Goal: Task Accomplishment & Management: Manage account settings

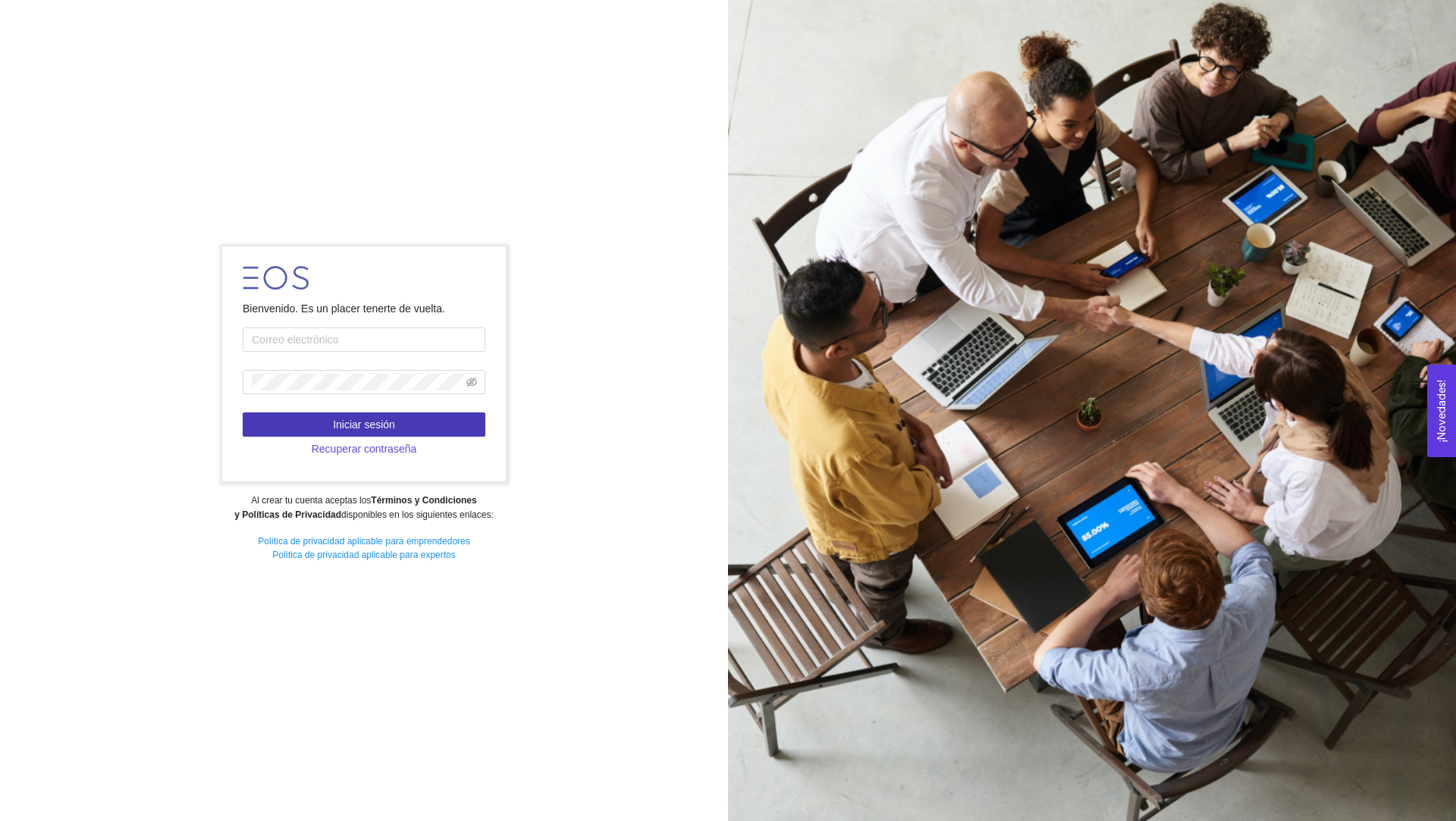
type input "[EMAIL_ADDRESS][PERSON_NAME][DOMAIN_NAME]"
click at [335, 416] on span "Iniciar sesión" at bounding box center [363, 424] width 63 height 16
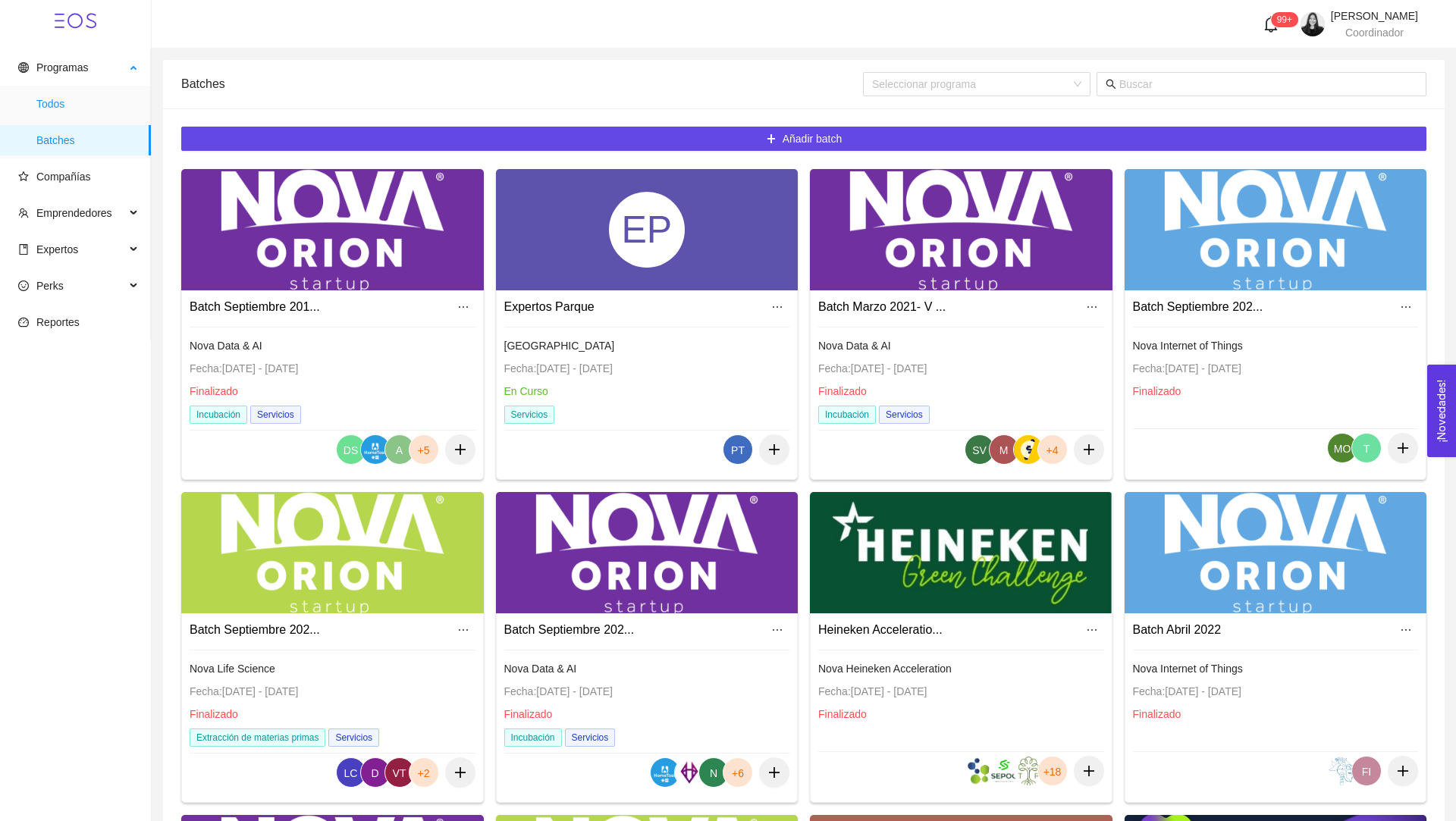
click at [38, 100] on span "Todos" at bounding box center [88, 103] width 102 height 30
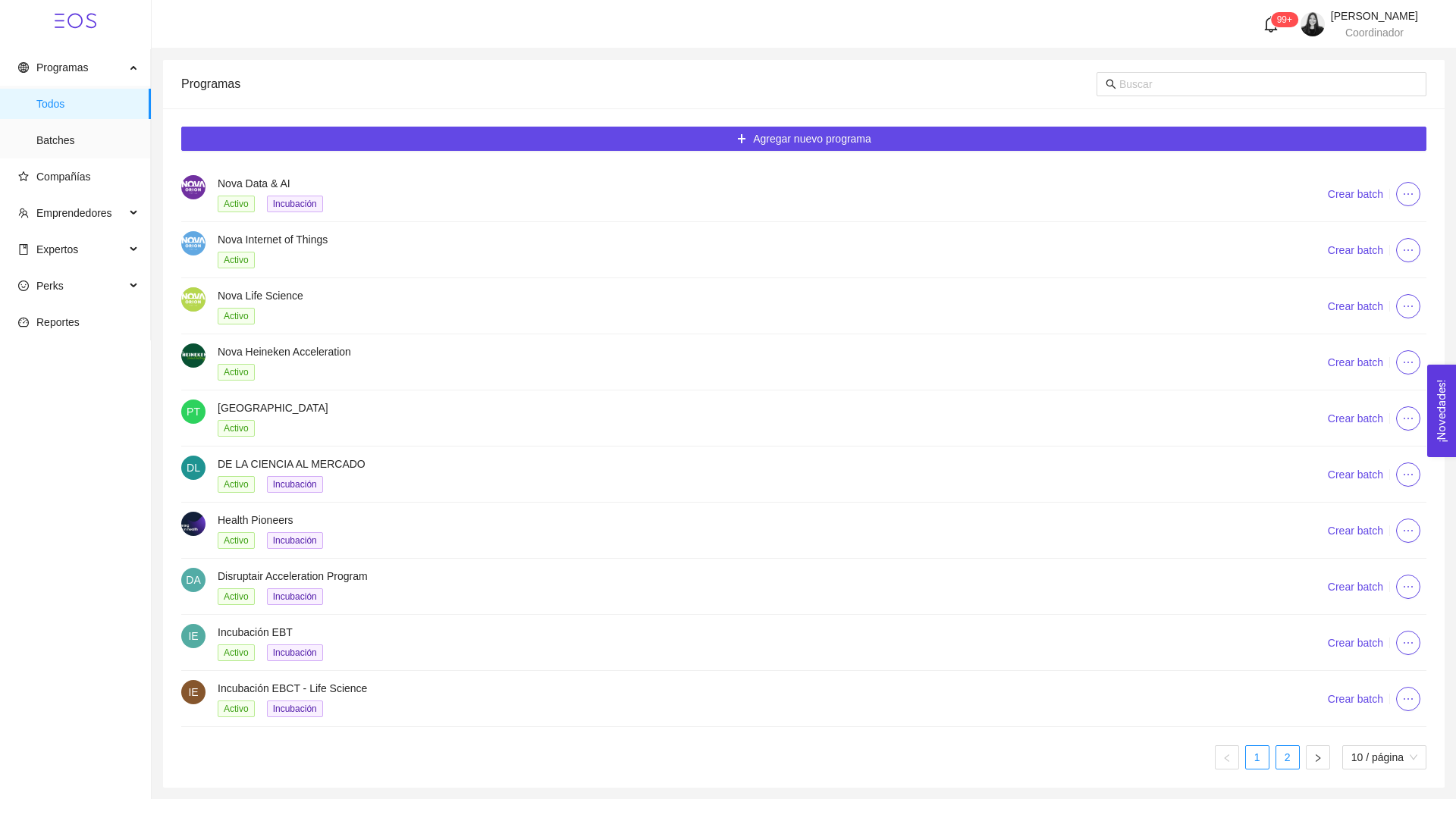
click at [1276, 757] on link "2" at bounding box center [1287, 757] width 23 height 23
